Goal: Information Seeking & Learning: Learn about a topic

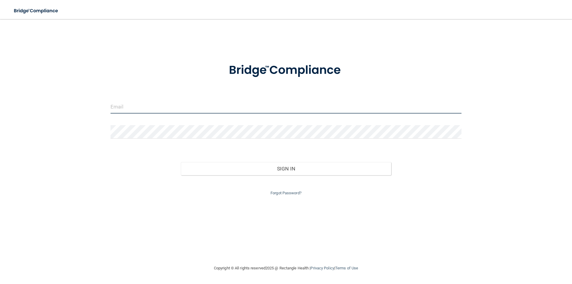
click at [123, 108] on input "email" at bounding box center [286, 106] width 351 height 13
type input "[EMAIL_ADDRESS][DOMAIN_NAME]"
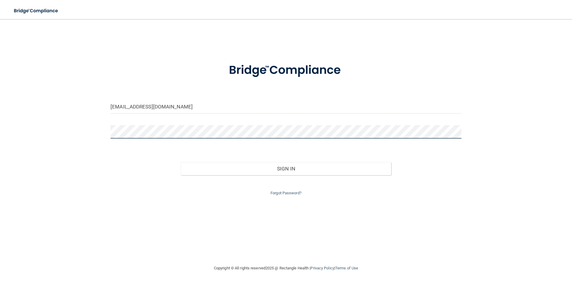
click at [181, 162] on button "Sign In" at bounding box center [286, 168] width 211 height 13
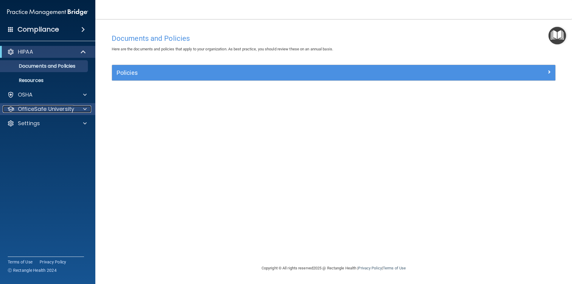
click at [76, 107] on div "OfficeSafe University" at bounding box center [40, 108] width 74 height 7
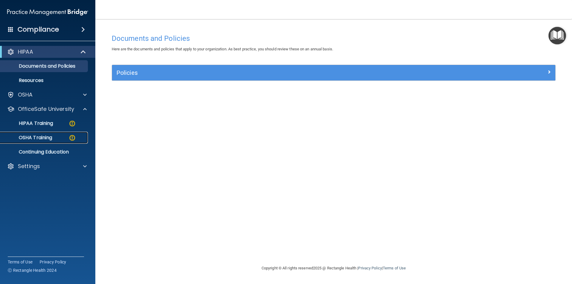
click at [62, 135] on div "OSHA Training" at bounding box center [44, 138] width 81 height 6
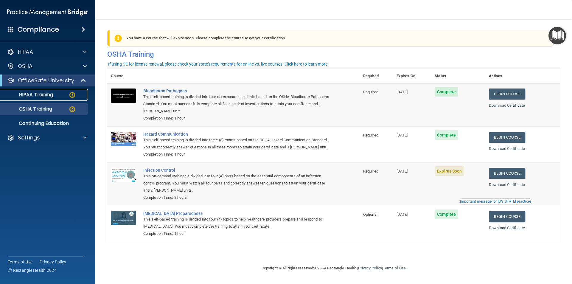
click at [67, 95] on div "HIPAA Training" at bounding box center [44, 95] width 81 height 6
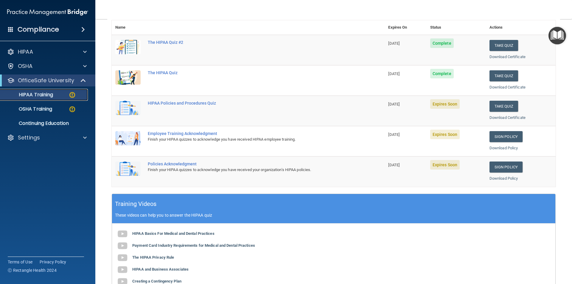
scroll to position [60, 0]
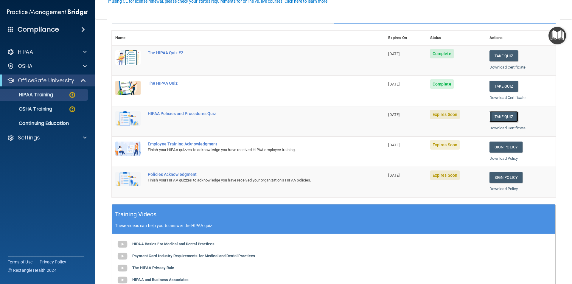
click at [500, 115] on button "Take Quiz" at bounding box center [503, 116] width 29 height 11
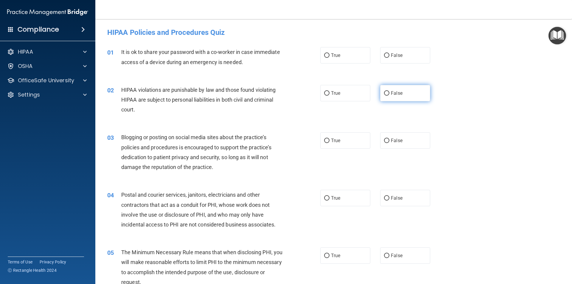
click at [384, 91] on input "False" at bounding box center [386, 93] width 5 height 4
radio input "true"
click at [324, 57] on input "True" at bounding box center [326, 55] width 5 height 4
radio input "true"
click at [399, 52] on label "False" at bounding box center [405, 55] width 50 height 16
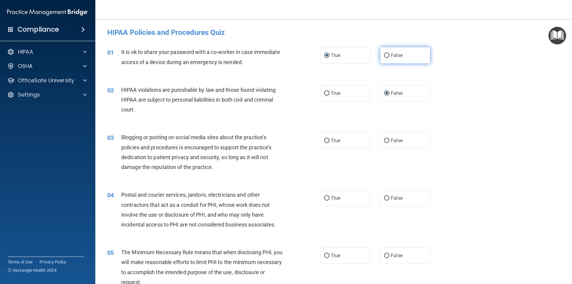
click at [389, 53] on input "False" at bounding box center [386, 55] width 5 height 4
radio input "true"
radio input "false"
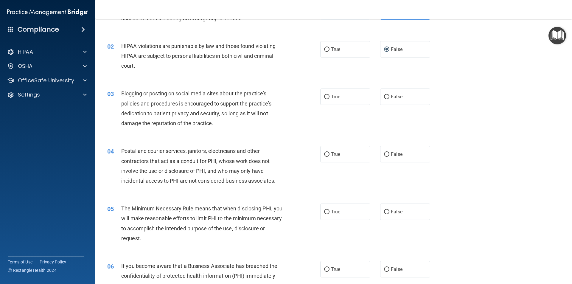
scroll to position [60, 0]
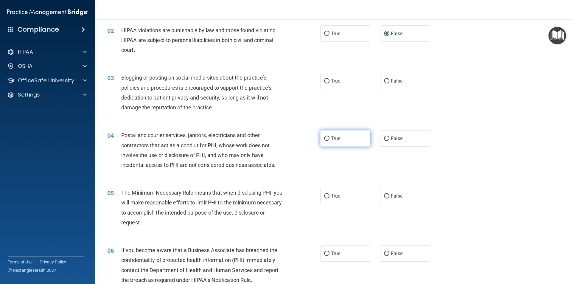
click at [326, 137] on input "True" at bounding box center [326, 138] width 5 height 4
radio input "true"
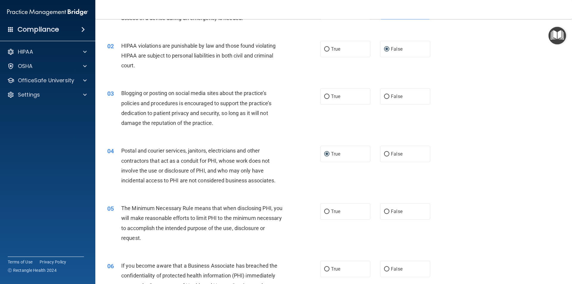
scroll to position [30, 0]
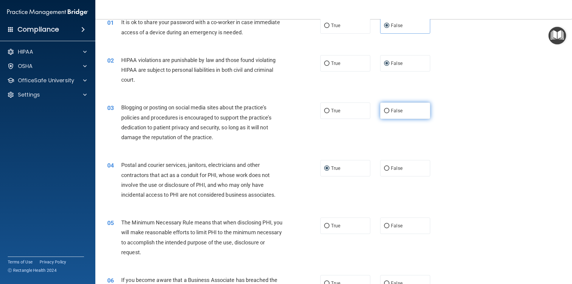
click at [384, 111] on input "False" at bounding box center [386, 111] width 5 height 4
radio input "true"
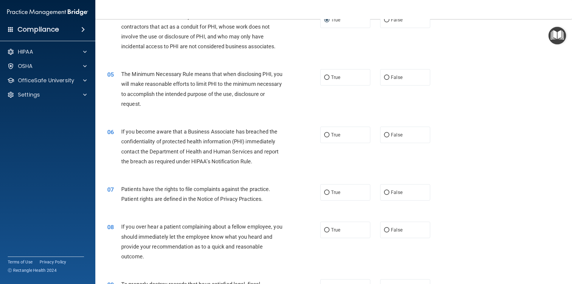
scroll to position [179, 0]
click at [327, 77] on input "True" at bounding box center [326, 77] width 5 height 4
radio input "true"
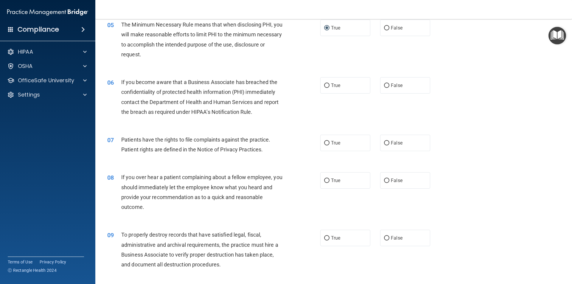
scroll to position [238, 0]
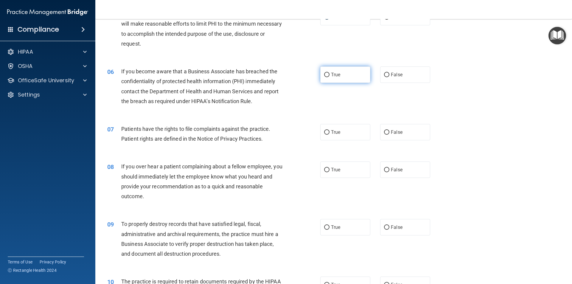
click at [327, 75] on label "True" at bounding box center [345, 74] width 50 height 16
click at [327, 75] on input "True" at bounding box center [326, 75] width 5 height 4
radio input "true"
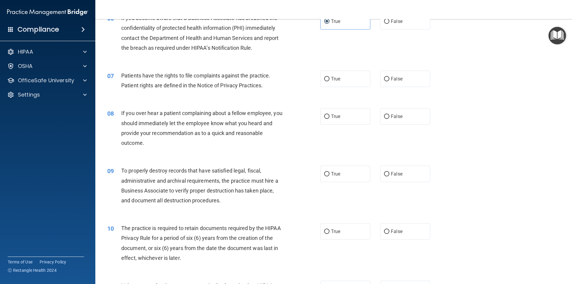
scroll to position [298, 0]
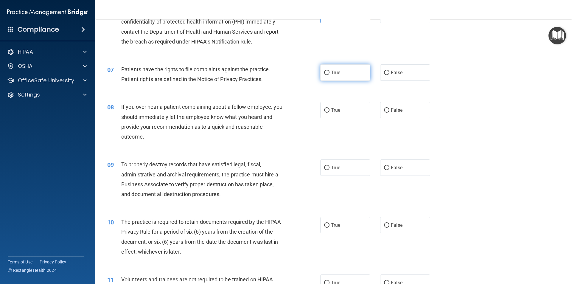
click at [344, 75] on label "True" at bounding box center [345, 72] width 50 height 16
click at [329, 75] on input "True" at bounding box center [326, 73] width 5 height 4
radio input "true"
click at [384, 108] on input "False" at bounding box center [386, 110] width 5 height 4
radio input "true"
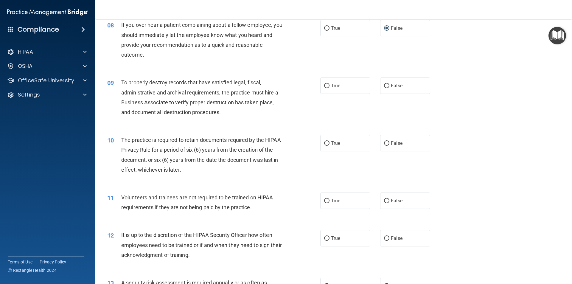
scroll to position [387, 0]
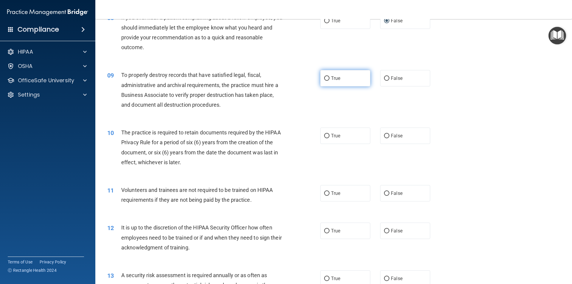
click at [325, 77] on input "True" at bounding box center [326, 78] width 5 height 4
radio input "true"
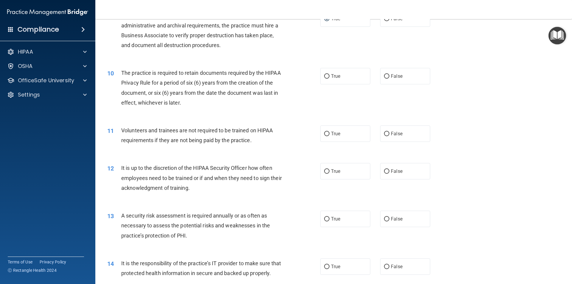
scroll to position [477, 0]
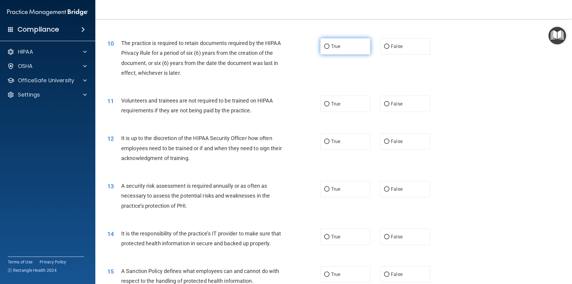
click at [326, 48] on input "True" at bounding box center [326, 46] width 5 height 4
radio input "true"
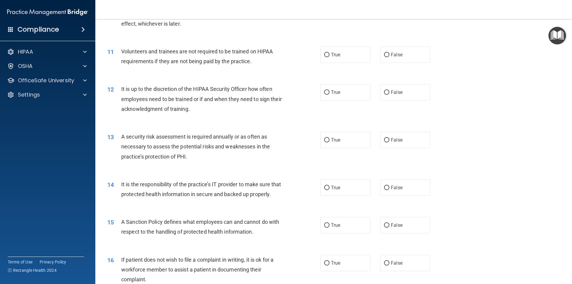
scroll to position [536, 0]
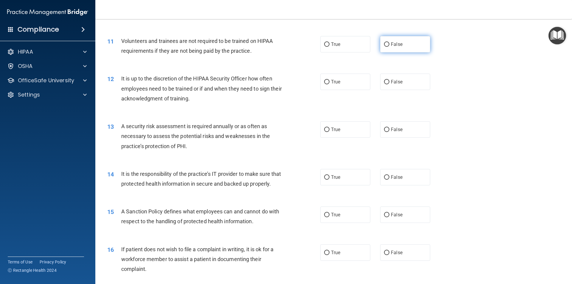
click at [391, 43] on span "False" at bounding box center [397, 44] width 12 height 6
click at [389, 43] on input "False" at bounding box center [386, 44] width 5 height 4
radio input "true"
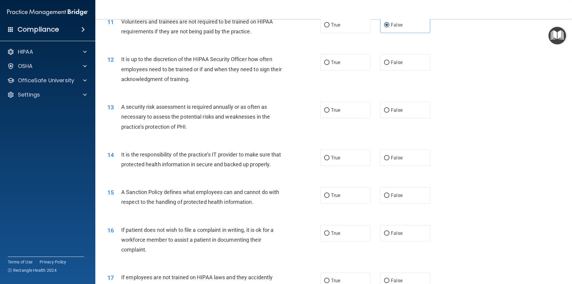
scroll to position [566, 0]
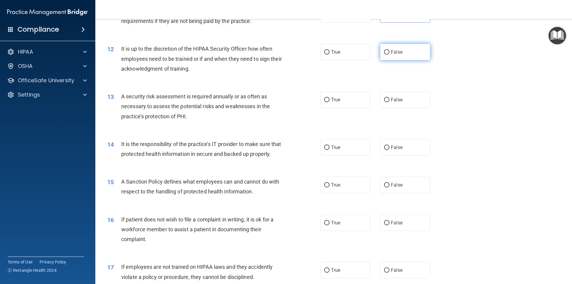
click at [391, 53] on span "False" at bounding box center [397, 52] width 12 height 6
click at [389, 53] on input "False" at bounding box center [386, 52] width 5 height 4
radio input "true"
click at [326, 100] on input "True" at bounding box center [326, 100] width 5 height 4
radio input "true"
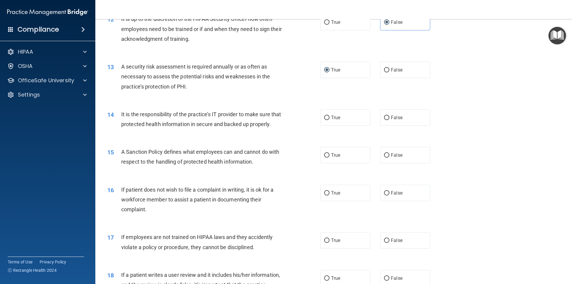
scroll to position [626, 0]
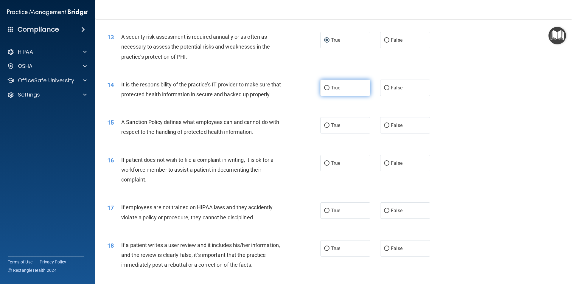
click at [332, 88] on span "True" at bounding box center [335, 88] width 9 height 6
click at [329, 88] on input "True" at bounding box center [326, 88] width 5 height 4
radio input "true"
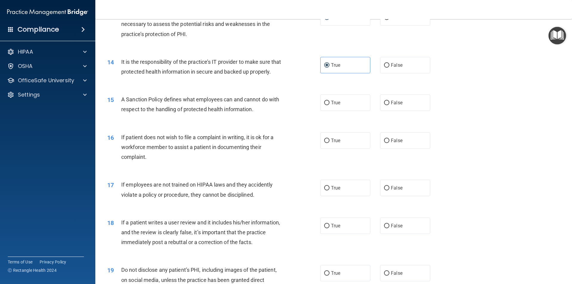
scroll to position [685, 0]
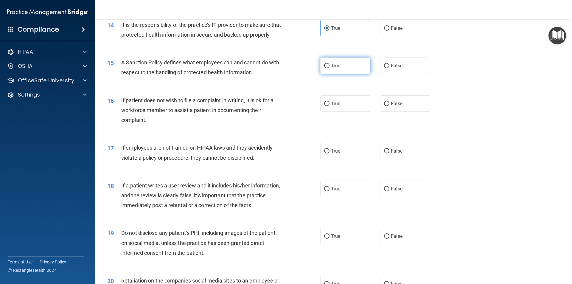
click at [326, 68] on input "True" at bounding box center [326, 66] width 5 height 4
radio input "true"
click at [330, 110] on label "True" at bounding box center [345, 103] width 50 height 16
click at [329, 106] on input "True" at bounding box center [326, 104] width 5 height 4
radio input "true"
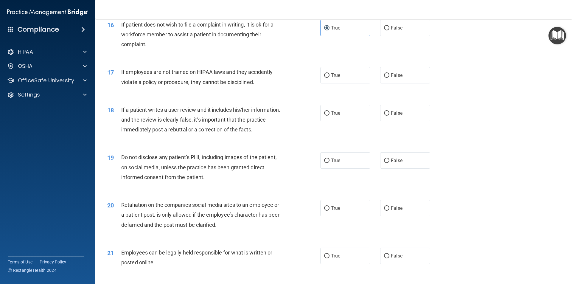
scroll to position [774, 0]
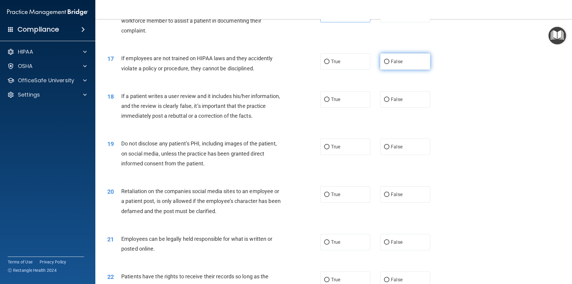
click at [391, 64] on span "False" at bounding box center [397, 62] width 12 height 6
click at [389, 64] on input "False" at bounding box center [386, 62] width 5 height 4
radio input "true"
click at [396, 102] on span "False" at bounding box center [397, 100] width 12 height 6
click at [389, 102] on input "False" at bounding box center [386, 99] width 5 height 4
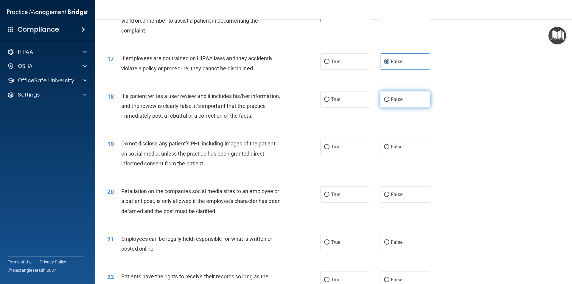
radio input "true"
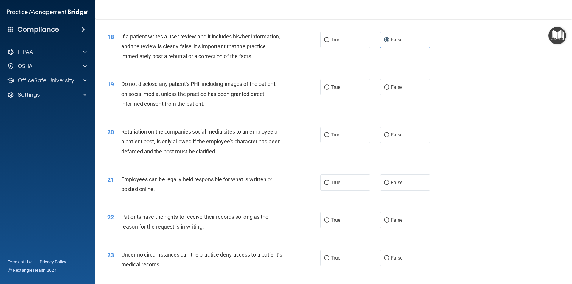
scroll to position [864, 0]
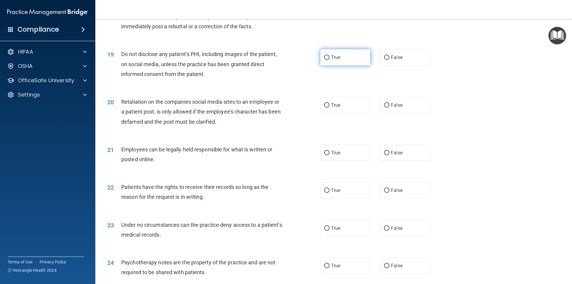
click at [326, 60] on input "True" at bounding box center [326, 57] width 5 height 4
radio input "true"
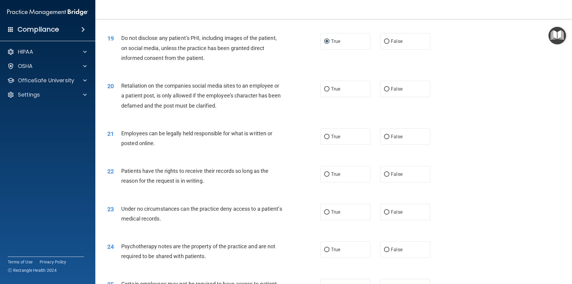
scroll to position [894, 0]
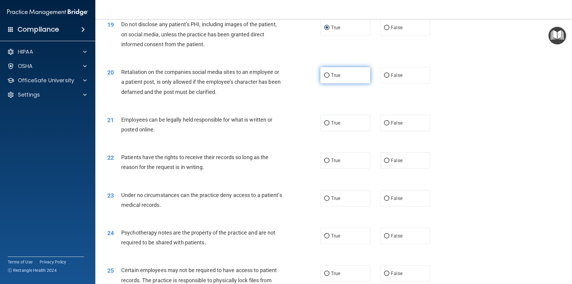
click at [333, 78] on span "True" at bounding box center [335, 75] width 9 height 6
click at [329, 78] on input "True" at bounding box center [326, 75] width 5 height 4
radio input "true"
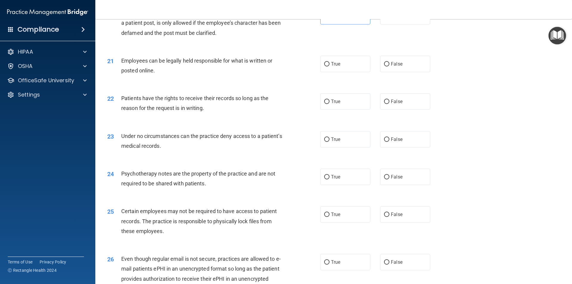
scroll to position [953, 0]
click at [337, 66] on span "True" at bounding box center [335, 63] width 9 height 6
click at [329, 66] on input "True" at bounding box center [326, 63] width 5 height 4
radio input "true"
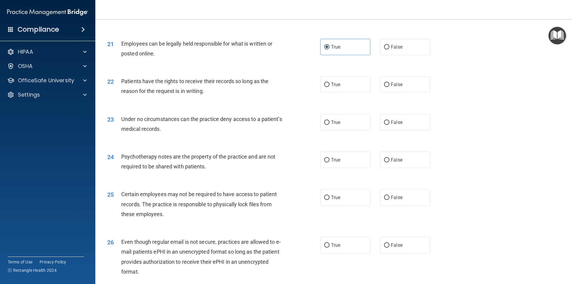
scroll to position [983, 0]
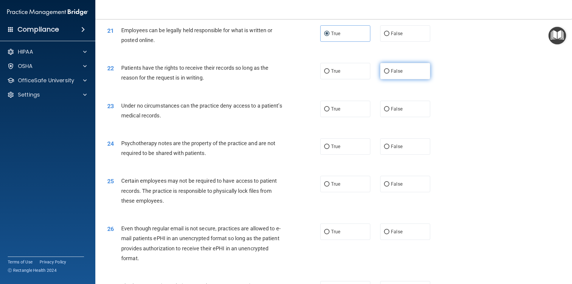
click at [399, 74] on span "False" at bounding box center [397, 71] width 12 height 6
click at [389, 74] on input "False" at bounding box center [386, 71] width 5 height 4
radio input "true"
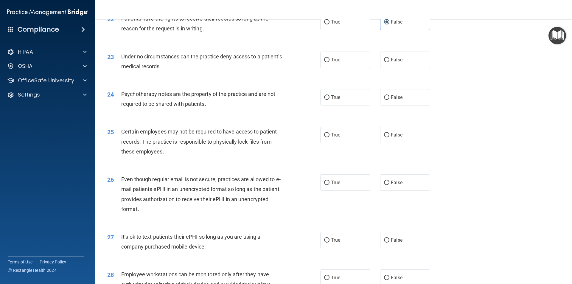
scroll to position [1043, 0]
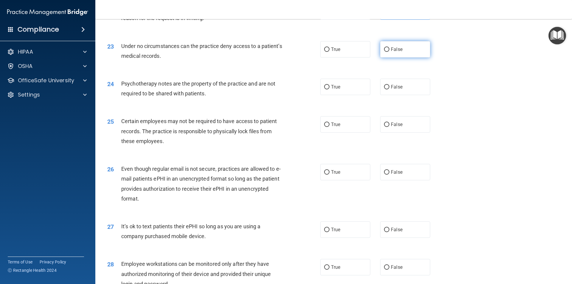
click at [392, 52] on span "False" at bounding box center [397, 49] width 12 height 6
click at [389, 52] on input "False" at bounding box center [386, 49] width 5 height 4
radio input "true"
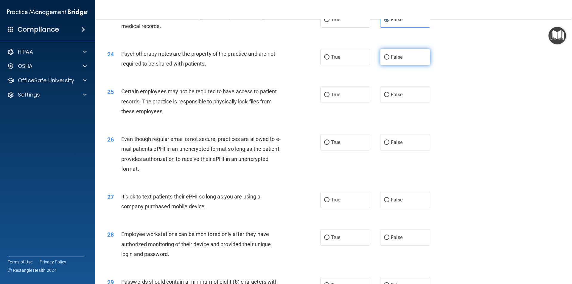
click at [391, 60] on span "False" at bounding box center [397, 57] width 12 height 6
click at [389, 60] on input "False" at bounding box center [386, 57] width 5 height 4
radio input "true"
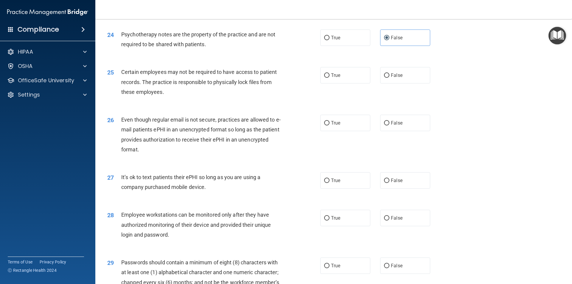
scroll to position [1102, 0]
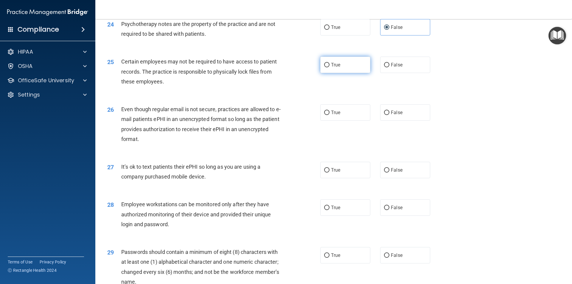
click at [336, 68] on span "True" at bounding box center [335, 65] width 9 height 6
click at [329, 67] on input "True" at bounding box center [326, 65] width 5 height 4
radio input "true"
click at [384, 115] on input "False" at bounding box center [386, 113] width 5 height 4
radio input "true"
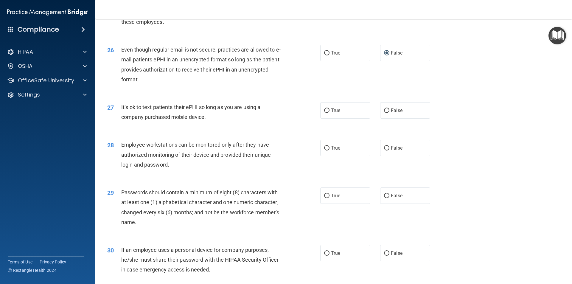
scroll to position [1191, 0]
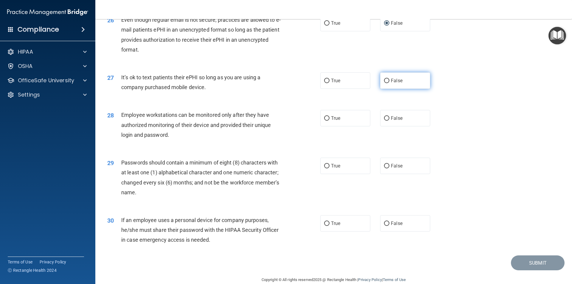
click at [385, 83] on input "False" at bounding box center [386, 81] width 5 height 4
radio input "true"
click at [384, 121] on input "False" at bounding box center [386, 118] width 5 height 4
radio input "true"
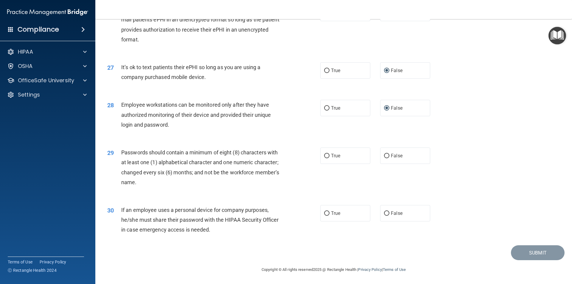
scroll to position [1211, 0]
click at [382, 153] on label "False" at bounding box center [405, 155] width 50 height 16
click at [384, 154] on input "False" at bounding box center [386, 156] width 5 height 4
radio input "true"
click at [386, 212] on input "False" at bounding box center [386, 213] width 5 height 4
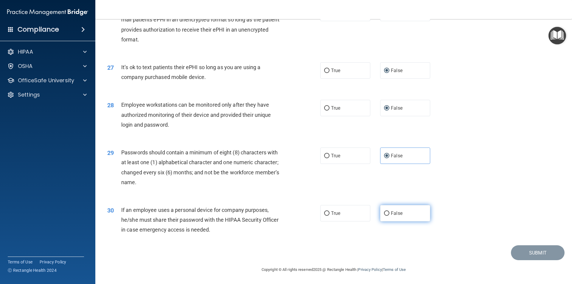
radio input "true"
click at [525, 253] on button "Submit" at bounding box center [538, 252] width 54 height 15
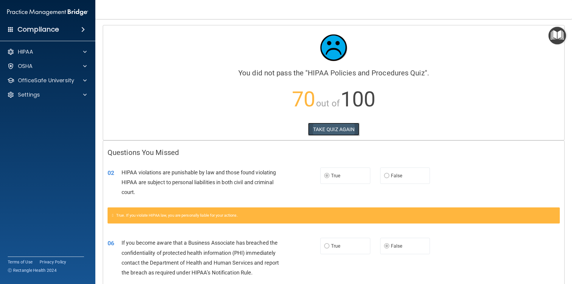
click at [342, 128] on button "TAKE QUIZ AGAIN" at bounding box center [334, 129] width 52 height 13
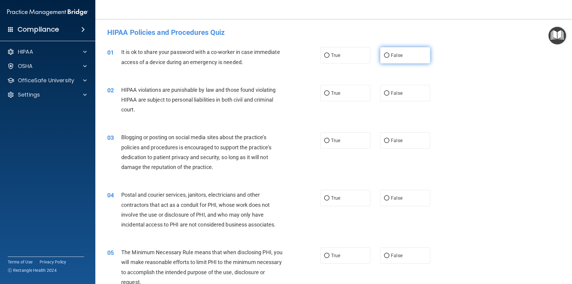
click at [384, 55] on input "False" at bounding box center [386, 55] width 5 height 4
radio input "true"
click at [324, 93] on input "True" at bounding box center [326, 93] width 5 height 4
radio input "true"
click at [385, 140] on input "False" at bounding box center [386, 141] width 5 height 4
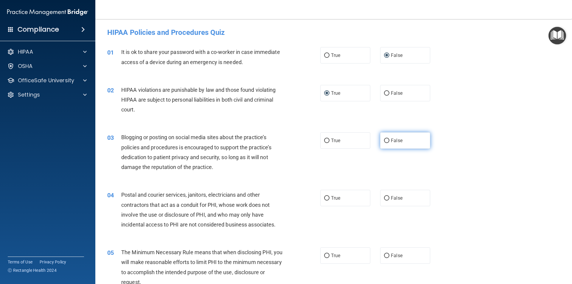
radio input "true"
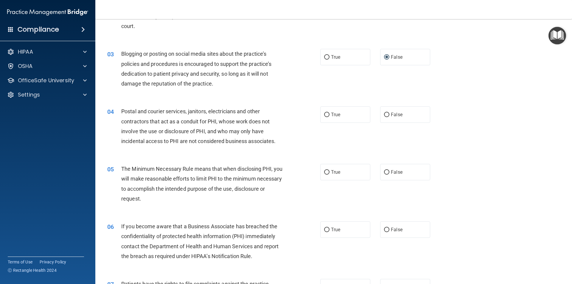
scroll to position [89, 0]
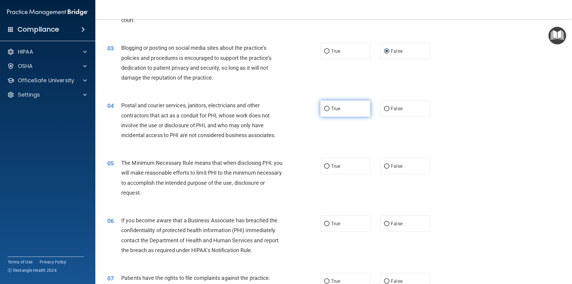
click at [328, 110] on label "True" at bounding box center [345, 108] width 50 height 16
click at [328, 110] on input "True" at bounding box center [326, 109] width 5 height 4
radio input "true"
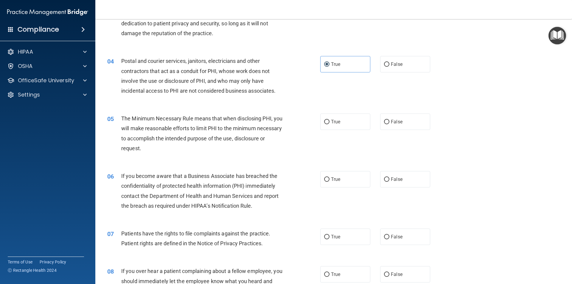
scroll to position [149, 0]
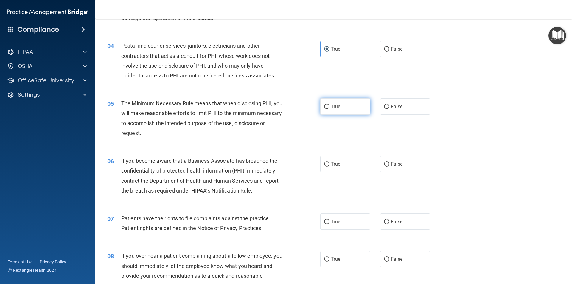
click at [334, 106] on span "True" at bounding box center [335, 107] width 9 height 6
click at [329, 106] on input "True" at bounding box center [326, 107] width 5 height 4
radio input "true"
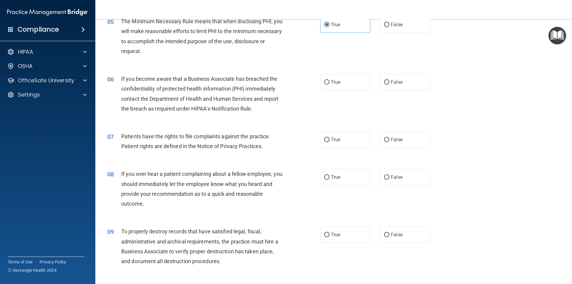
scroll to position [238, 0]
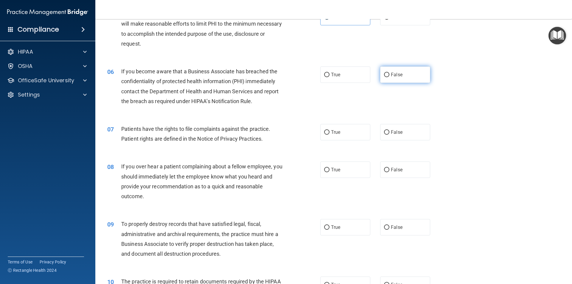
click at [398, 71] on label "False" at bounding box center [405, 74] width 50 height 16
click at [389, 73] on input "False" at bounding box center [386, 75] width 5 height 4
radio input "true"
click at [343, 129] on label "True" at bounding box center [345, 132] width 50 height 16
click at [329, 130] on input "True" at bounding box center [326, 132] width 5 height 4
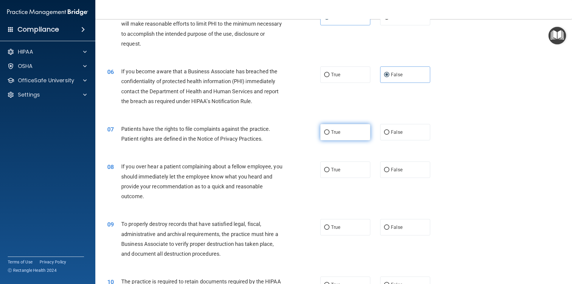
radio input "true"
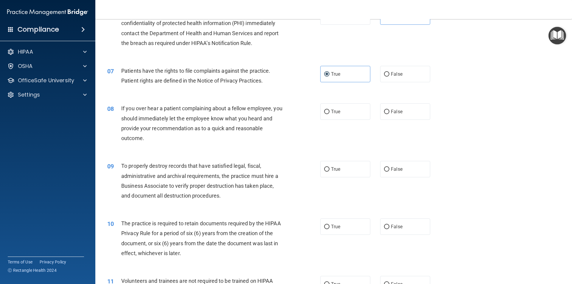
scroll to position [328, 0]
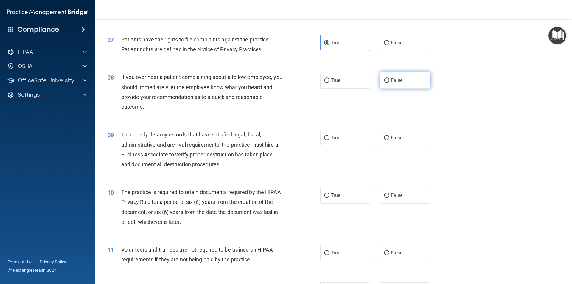
click at [391, 79] on span "False" at bounding box center [397, 80] width 12 height 6
click at [389, 79] on input "False" at bounding box center [386, 80] width 5 height 4
radio input "true"
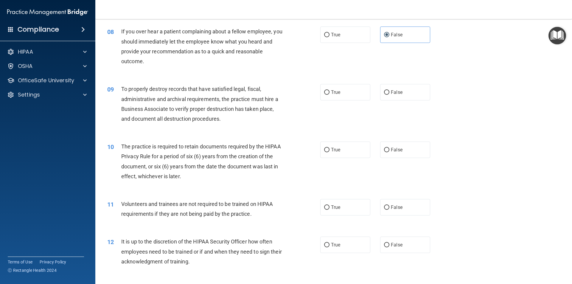
scroll to position [387, 0]
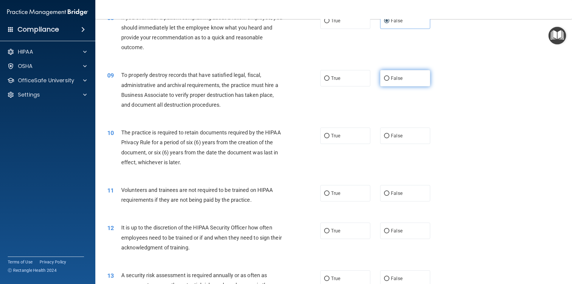
click at [400, 78] on label "False" at bounding box center [405, 78] width 50 height 16
click at [389, 78] on input "False" at bounding box center [386, 78] width 5 height 4
radio input "true"
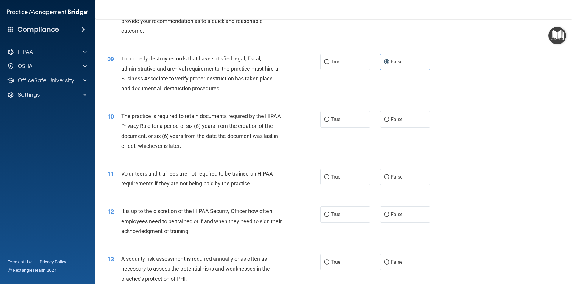
scroll to position [477, 0]
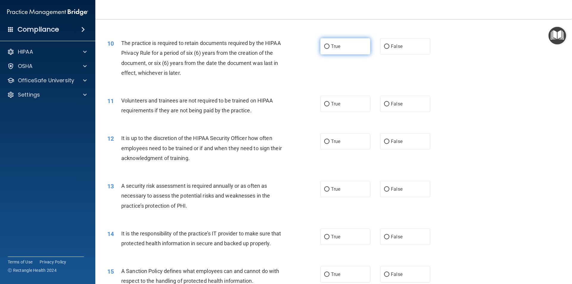
click at [327, 47] on input "True" at bounding box center [326, 46] width 5 height 4
radio input "true"
click at [391, 101] on span "False" at bounding box center [397, 104] width 12 height 6
click at [389, 102] on input "False" at bounding box center [386, 104] width 5 height 4
radio input "true"
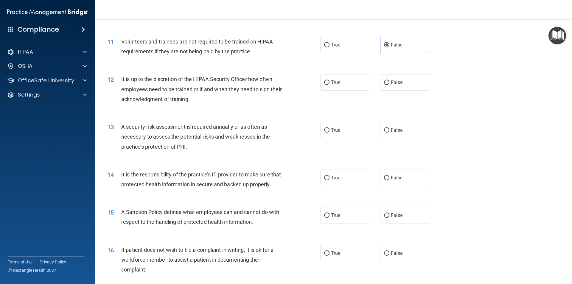
scroll to position [536, 0]
click at [393, 81] on span "False" at bounding box center [397, 82] width 12 height 6
click at [389, 81] on input "False" at bounding box center [386, 82] width 5 height 4
radio input "true"
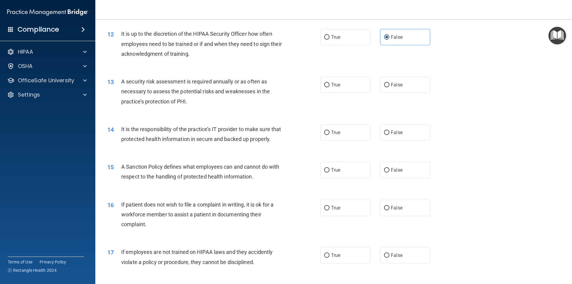
scroll to position [596, 0]
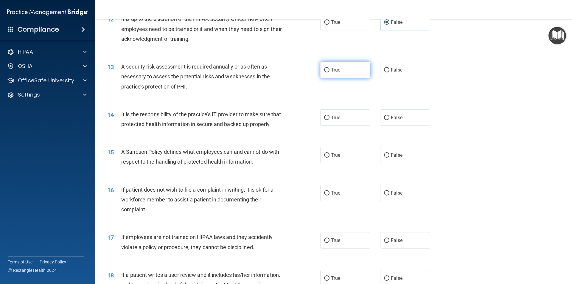
click at [328, 70] on label "True" at bounding box center [345, 70] width 50 height 16
click at [328, 70] on input "True" at bounding box center [326, 70] width 5 height 4
radio input "true"
click at [391, 116] on span "False" at bounding box center [397, 118] width 12 height 6
click at [389, 116] on input "False" at bounding box center [386, 118] width 5 height 4
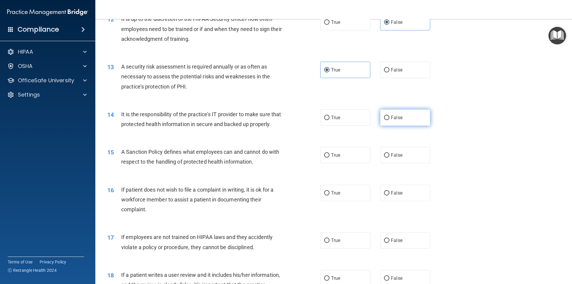
radio input "true"
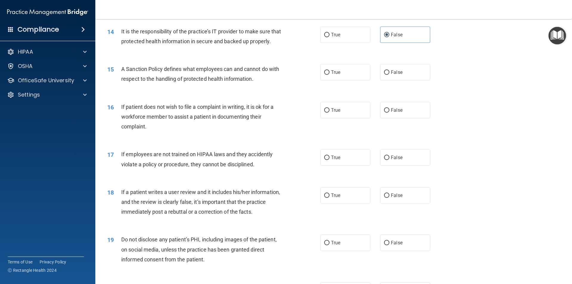
scroll to position [685, 0]
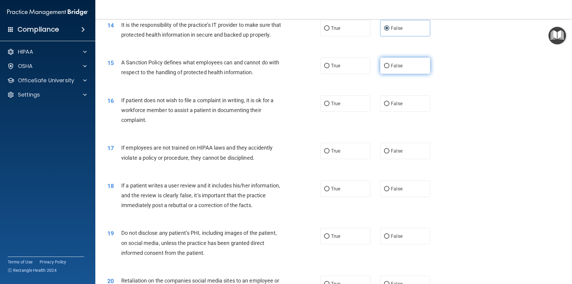
click at [393, 69] on span "False" at bounding box center [397, 66] width 12 height 6
click at [389, 68] on input "False" at bounding box center [386, 66] width 5 height 4
radio input "true"
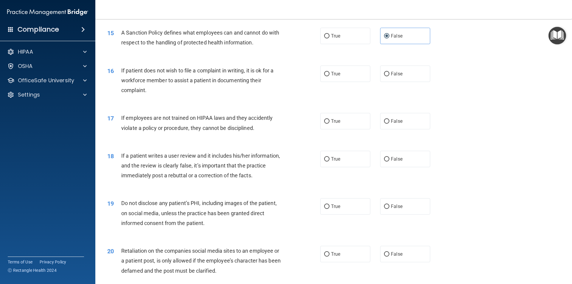
scroll to position [745, 0]
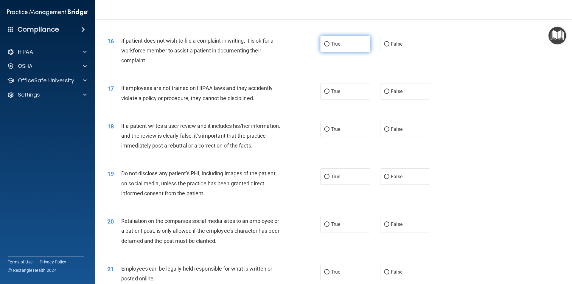
click at [331, 47] on span "True" at bounding box center [335, 44] width 9 height 6
click at [329, 46] on input "True" at bounding box center [326, 44] width 5 height 4
radio input "true"
click at [391, 94] on span "False" at bounding box center [397, 91] width 12 height 6
click at [389, 94] on input "False" at bounding box center [386, 91] width 5 height 4
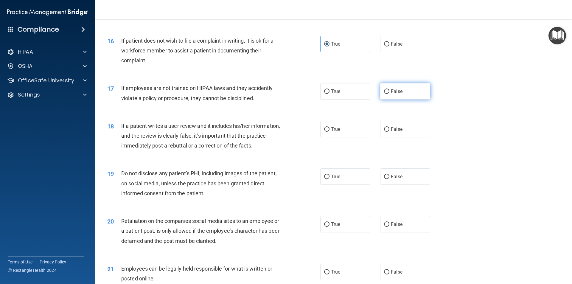
radio input "true"
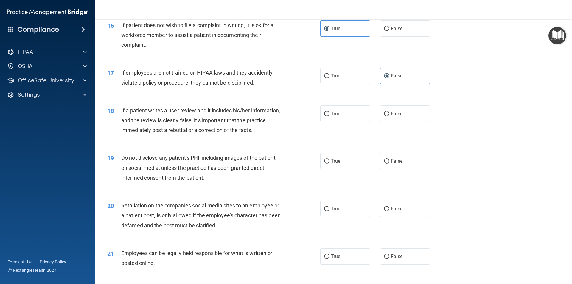
scroll to position [804, 0]
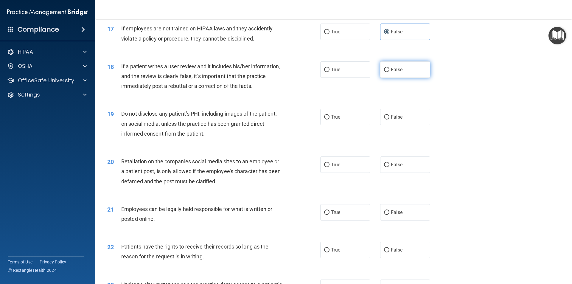
click at [393, 72] on span "False" at bounding box center [397, 70] width 12 height 6
click at [389, 72] on input "False" at bounding box center [386, 70] width 5 height 4
radio input "true"
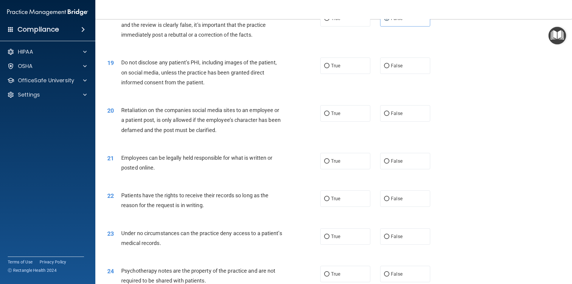
scroll to position [864, 0]
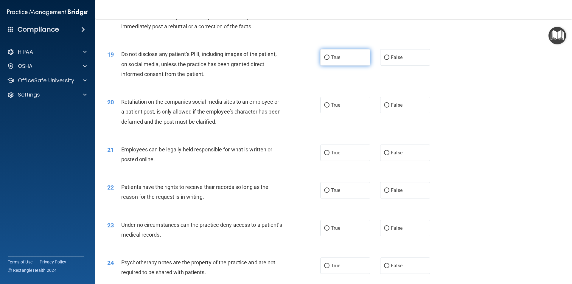
click at [331, 60] on span "True" at bounding box center [335, 58] width 9 height 6
click at [329, 60] on input "True" at bounding box center [326, 57] width 5 height 4
radio input "true"
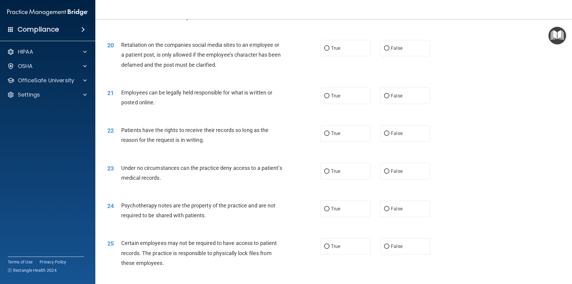
scroll to position [923, 0]
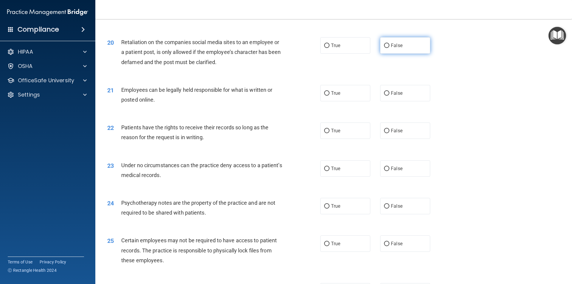
click at [397, 48] on span "False" at bounding box center [397, 46] width 12 height 6
click at [389, 48] on input "False" at bounding box center [386, 45] width 5 height 4
radio input "true"
click at [340, 101] on label "True" at bounding box center [345, 93] width 50 height 16
click at [329, 96] on input "True" at bounding box center [326, 93] width 5 height 4
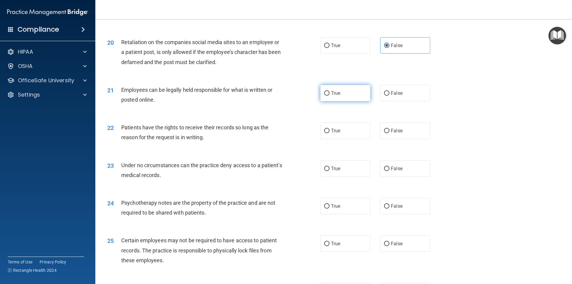
radio input "true"
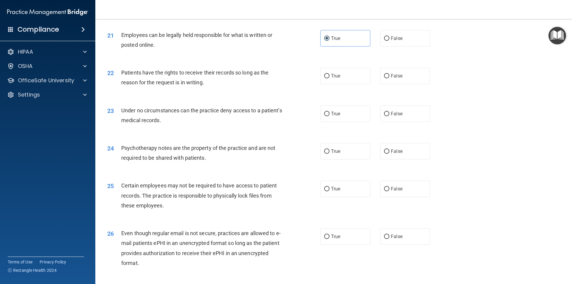
scroll to position [983, 0]
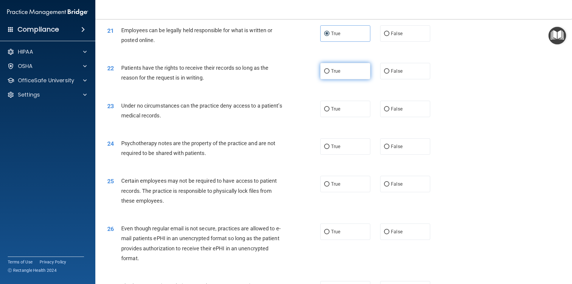
click at [339, 79] on label "True" at bounding box center [345, 71] width 50 height 16
click at [329, 74] on input "True" at bounding box center [326, 71] width 5 height 4
radio input "true"
click at [327, 111] on input "True" at bounding box center [326, 109] width 5 height 4
radio input "true"
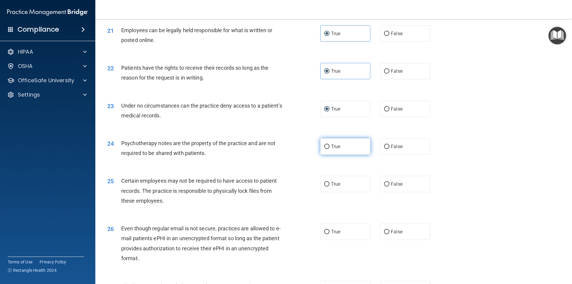
click at [331, 149] on span "True" at bounding box center [335, 147] width 9 height 6
click at [329, 149] on input "True" at bounding box center [326, 146] width 5 height 4
radio input "true"
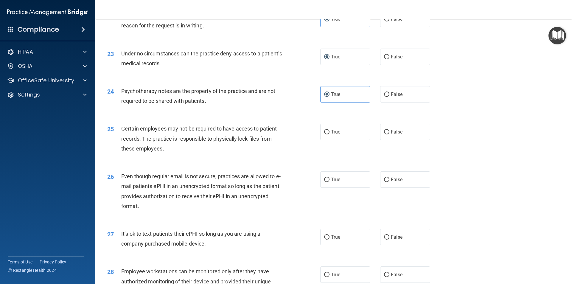
scroll to position [1043, 0]
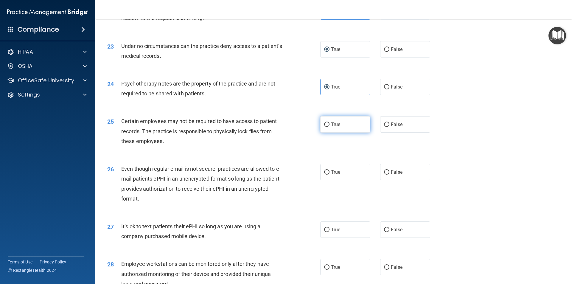
click at [329, 133] on label "True" at bounding box center [345, 124] width 50 height 16
click at [329, 127] on input "True" at bounding box center [326, 124] width 5 height 4
radio input "true"
click at [331, 175] on span "True" at bounding box center [335, 172] width 9 height 6
click at [329, 175] on input "True" at bounding box center [326, 172] width 5 height 4
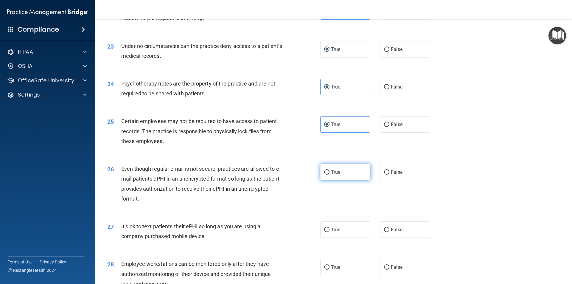
radio input "true"
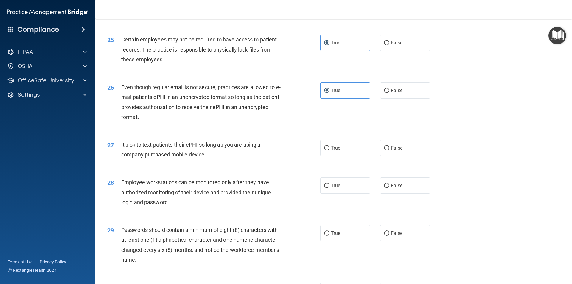
scroll to position [1132, 0]
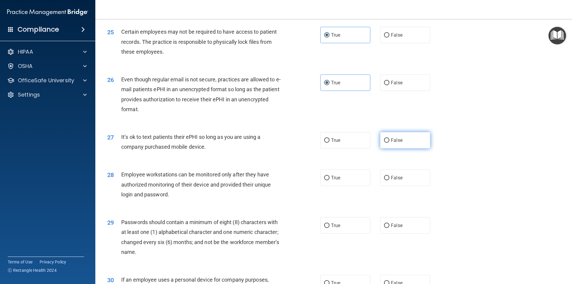
click at [391, 143] on span "False" at bounding box center [397, 140] width 12 height 6
click at [389, 143] on input "False" at bounding box center [386, 140] width 5 height 4
radio input "true"
click at [391, 181] on span "False" at bounding box center [397, 178] width 12 height 6
click at [389, 180] on input "False" at bounding box center [386, 178] width 5 height 4
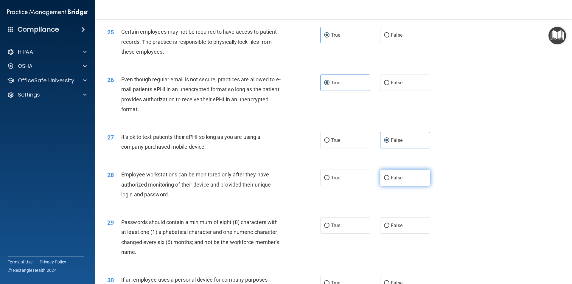
radio input "true"
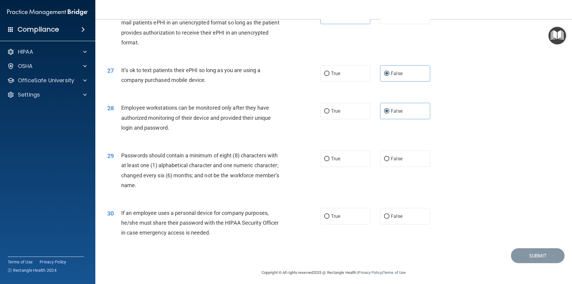
scroll to position [1211, 0]
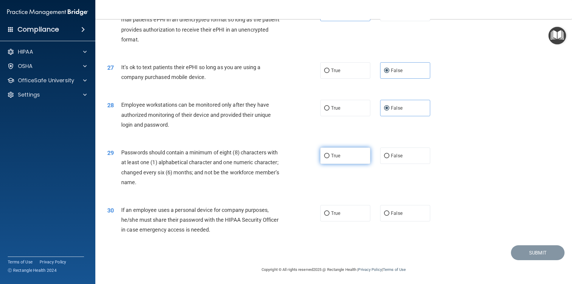
click at [333, 160] on label "True" at bounding box center [345, 155] width 50 height 16
click at [329, 158] on input "True" at bounding box center [326, 156] width 5 height 4
radio input "true"
click at [391, 211] on span "False" at bounding box center [397, 213] width 12 height 6
click at [389, 211] on input "False" at bounding box center [386, 213] width 5 height 4
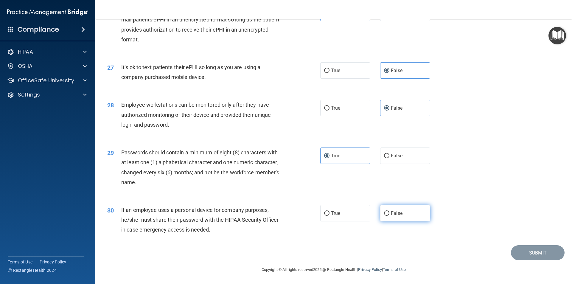
radio input "true"
click at [515, 251] on button "Submit" at bounding box center [538, 252] width 54 height 15
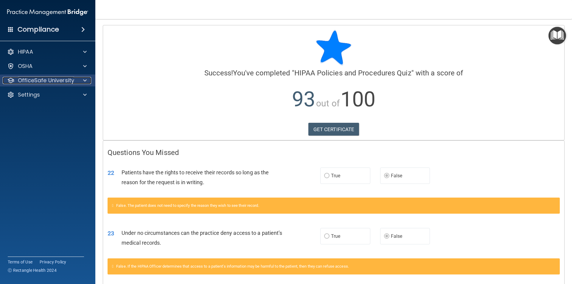
click at [54, 76] on div "OfficeSafe University" at bounding box center [48, 80] width 96 height 12
click at [61, 79] on p "OfficeSafe University" at bounding box center [46, 80] width 56 height 7
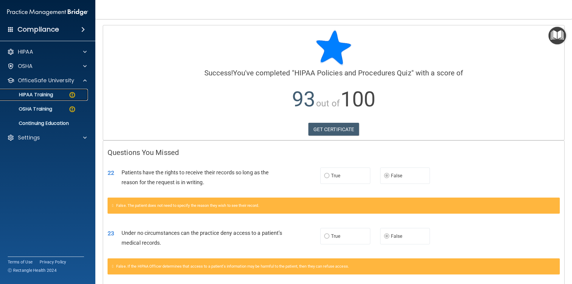
click at [50, 96] on p "HIPAA Training" at bounding box center [28, 95] width 49 height 6
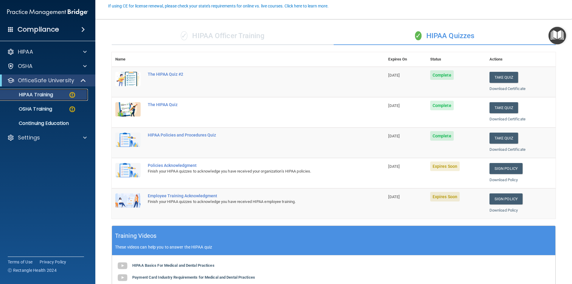
scroll to position [60, 0]
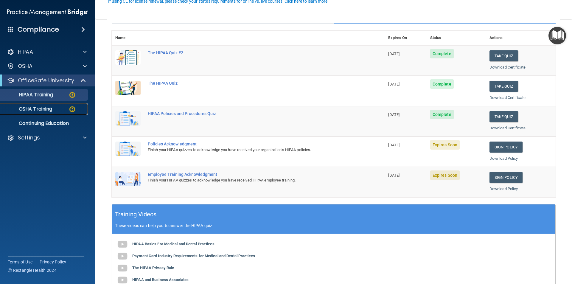
click at [43, 108] on p "OSHA Training" at bounding box center [28, 109] width 48 height 6
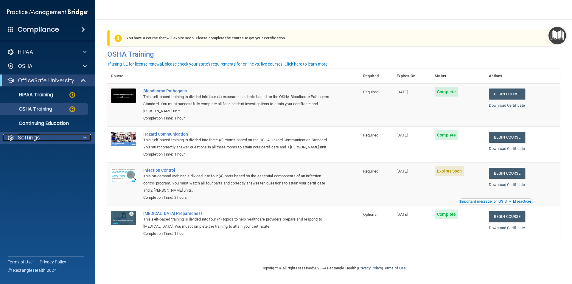
click at [32, 139] on p "Settings" at bounding box center [29, 137] width 22 height 7
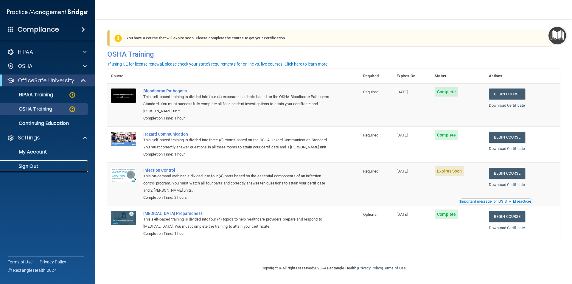
click at [34, 166] on p "Sign Out" at bounding box center [44, 166] width 81 height 6
